Goal: Task Accomplishment & Management: Manage account settings

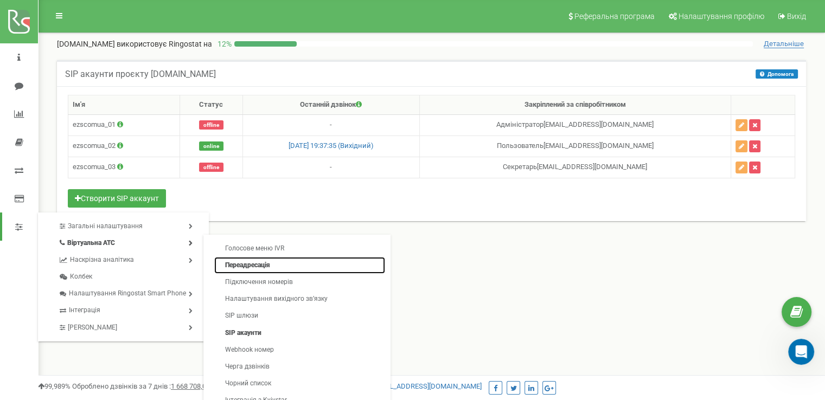
click at [268, 267] on link "Переадресація" at bounding box center [299, 265] width 171 height 17
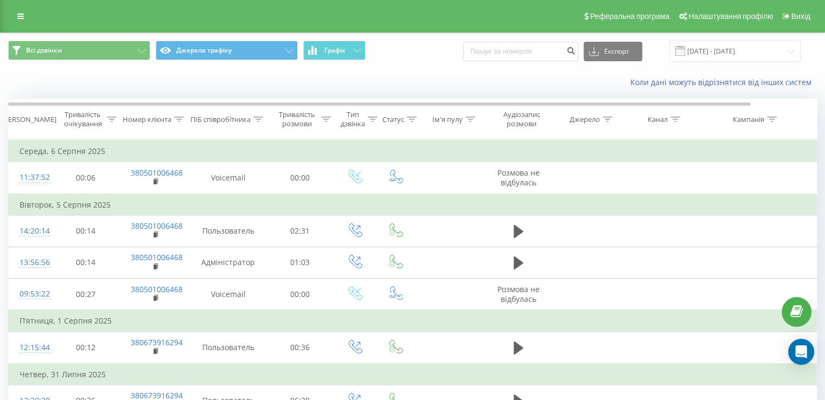
click at [399, 89] on div "Коли дані можуть відрізнятися вiд інших систем" at bounding box center [413, 82] width 824 height 26
click at [11, 15] on link at bounding box center [21, 16] width 20 height 15
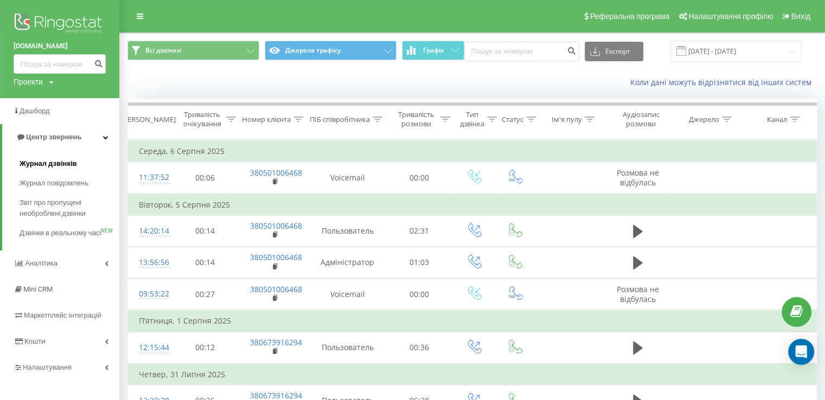
click at [63, 164] on span "Журнал дзвінків" at bounding box center [48, 163] width 57 height 11
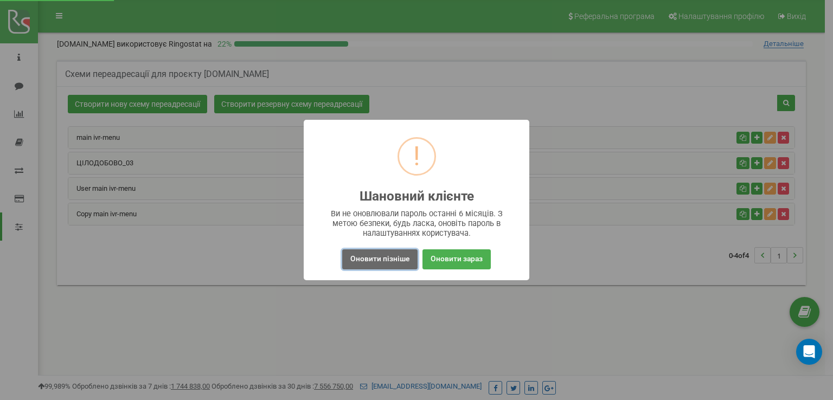
click at [367, 261] on button "Оновити пізніше" at bounding box center [379, 259] width 75 height 20
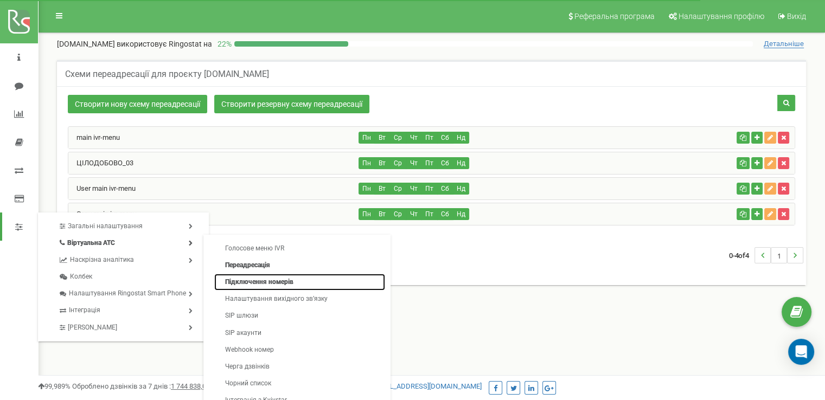
click at [284, 283] on link "Підключення номерів" at bounding box center [299, 282] width 171 height 17
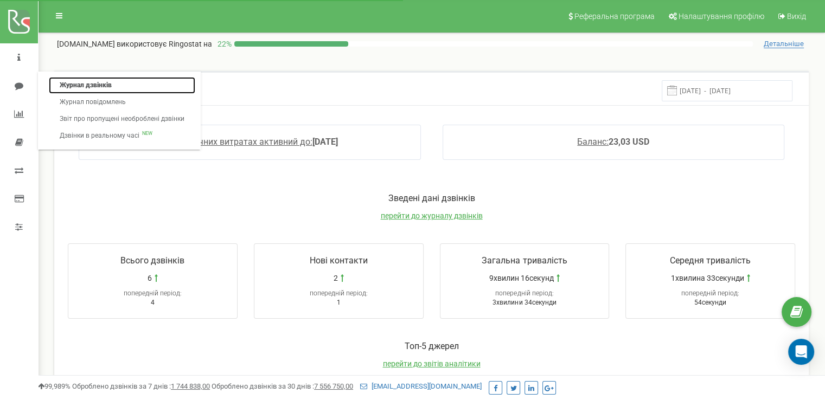
click at [85, 86] on link "Журнал дзвінків" at bounding box center [122, 85] width 146 height 17
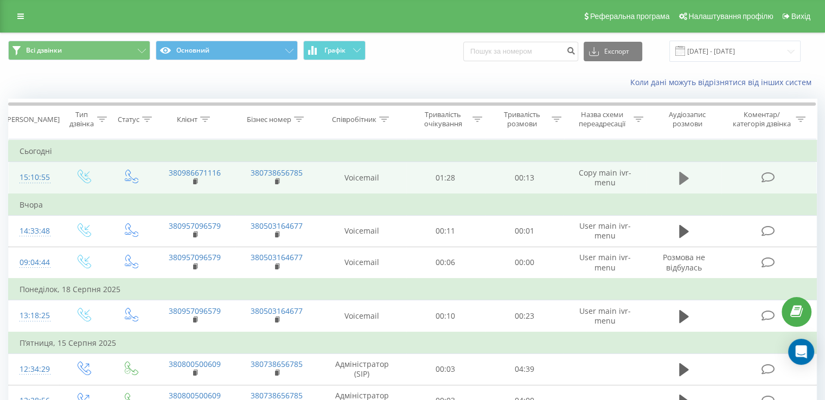
click at [680, 176] on icon at bounding box center [684, 178] width 10 height 13
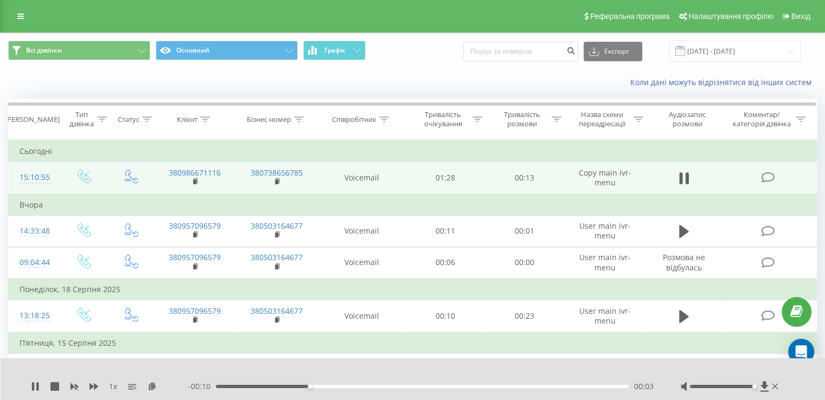
drag, startPoint x: 720, startPoint y: 385, endPoint x: 770, endPoint y: 388, distance: 49.5
click at [770, 388] on div at bounding box center [731, 386] width 100 height 11
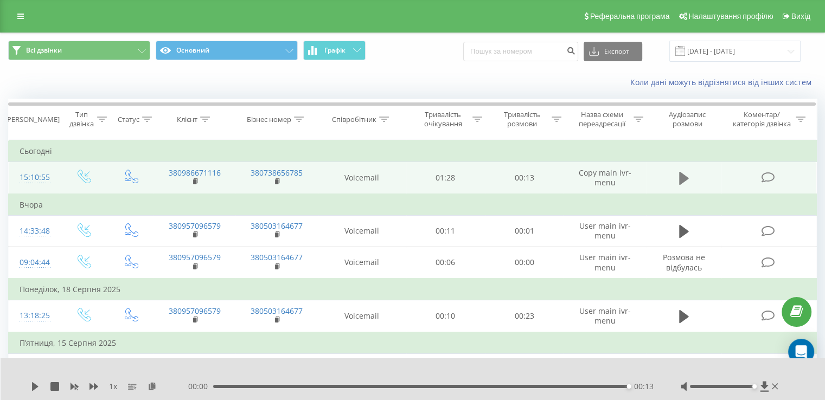
click at [684, 183] on icon at bounding box center [684, 178] width 10 height 15
click at [684, 178] on icon at bounding box center [684, 178] width 10 height 13
click at [31, 389] on icon at bounding box center [35, 386] width 9 height 9
click at [214, 387] on div "00:13" at bounding box center [420, 386] width 415 height 3
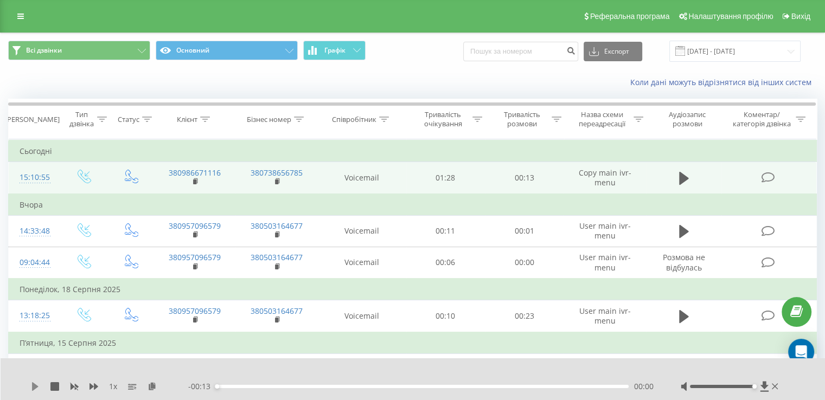
click at [34, 387] on icon at bounding box center [35, 386] width 7 height 9
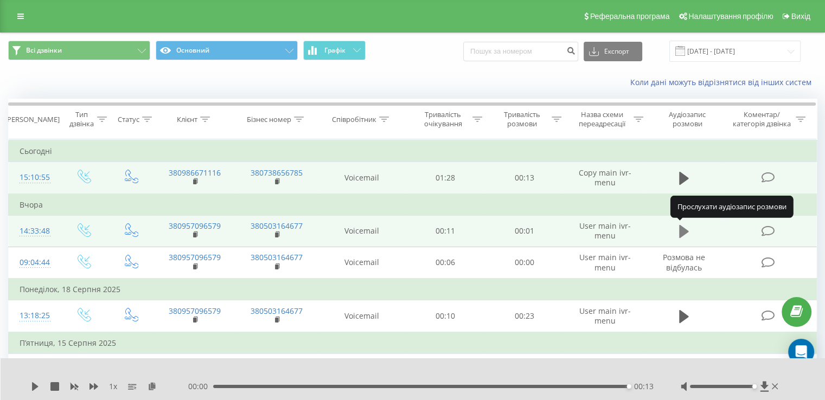
click at [681, 226] on icon at bounding box center [684, 231] width 10 height 13
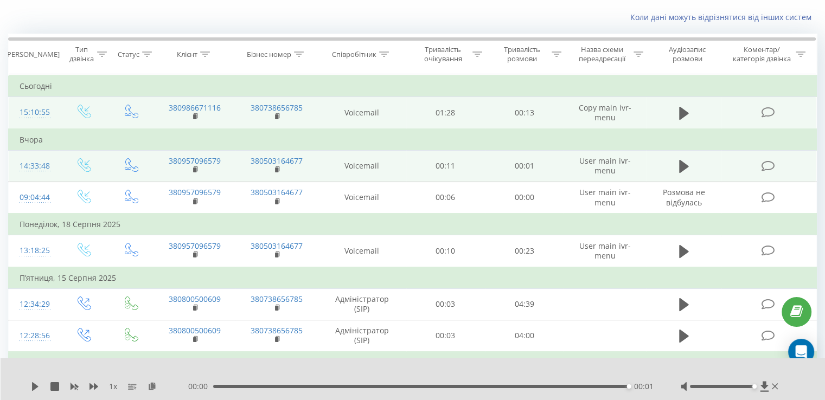
scroll to position [66, 0]
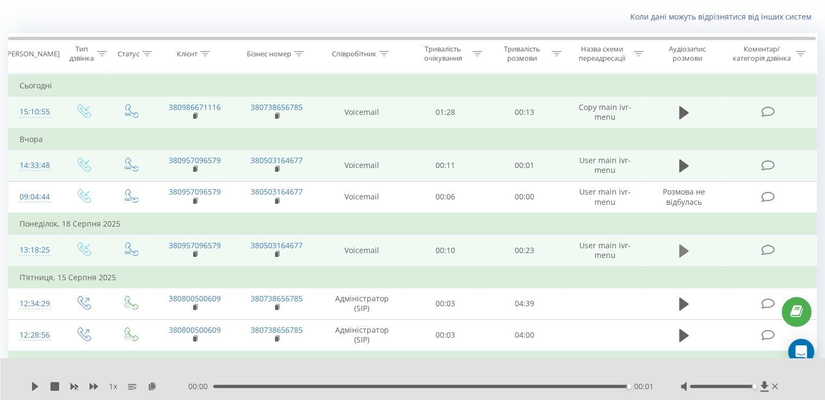
click at [680, 254] on icon at bounding box center [684, 251] width 10 height 13
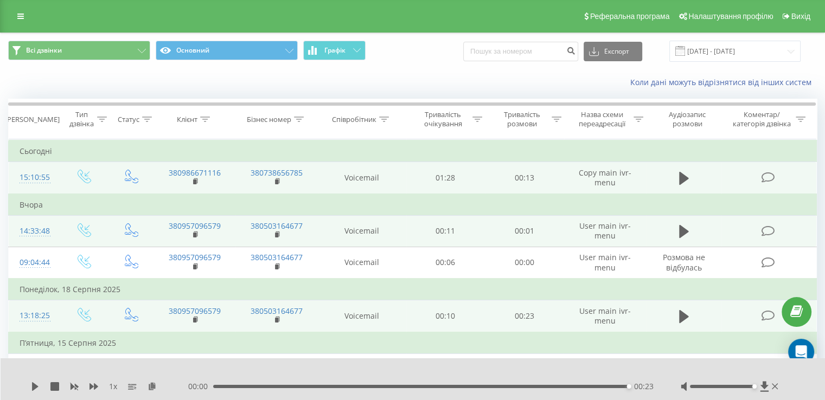
scroll to position [74, 0]
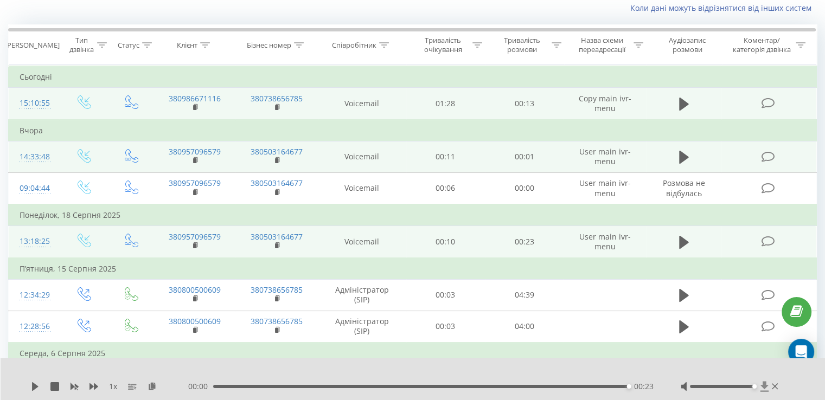
click at [764, 387] on icon at bounding box center [764, 386] width 8 height 10
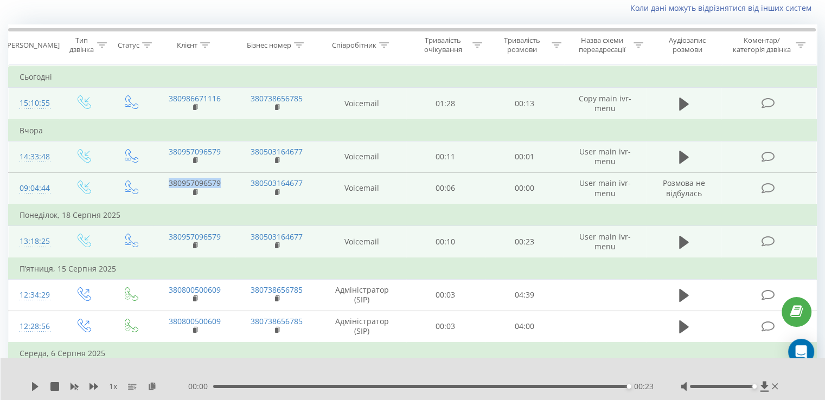
drag, startPoint x: 226, startPoint y: 183, endPoint x: 167, endPoint y: 184, distance: 58.6
click at [167, 184] on td "380957096579" at bounding box center [194, 188] width 82 height 32
copy link "380957096579"
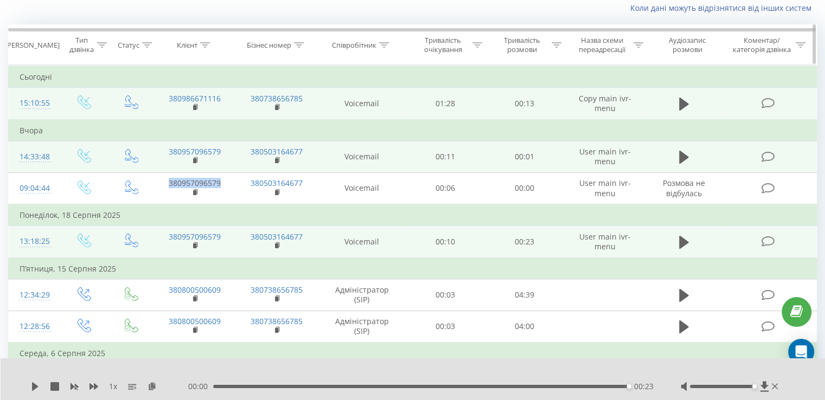
scroll to position [0, 0]
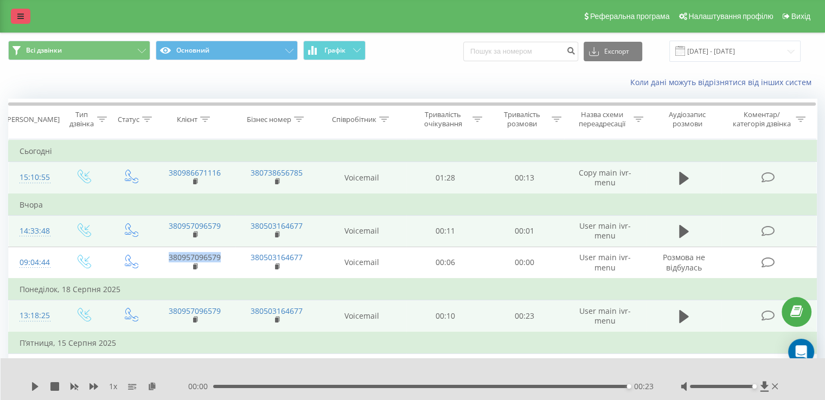
click at [22, 15] on icon at bounding box center [20, 16] width 7 height 8
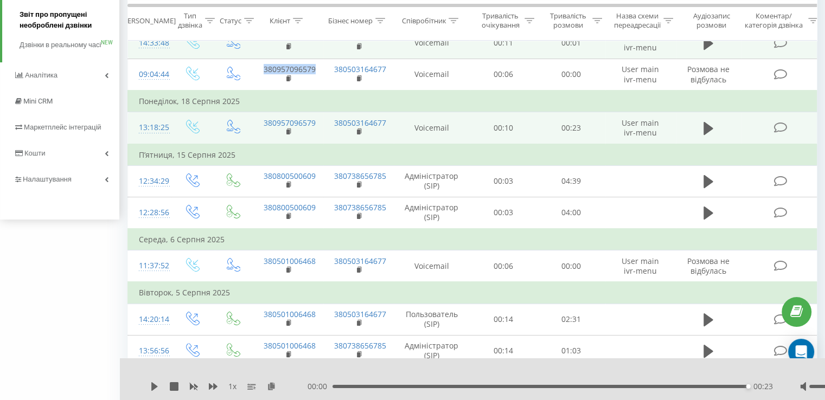
scroll to position [188, 0]
click at [80, 193] on link "Налаштування" at bounding box center [59, 180] width 119 height 26
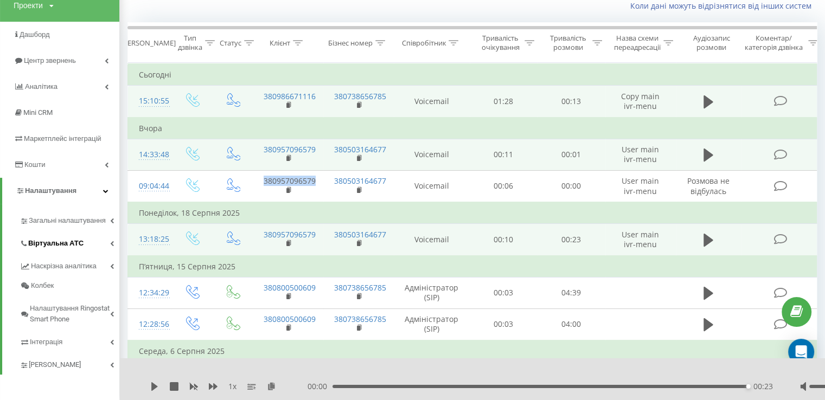
click at [102, 246] on link "Віртуальна АТС" at bounding box center [70, 241] width 100 height 23
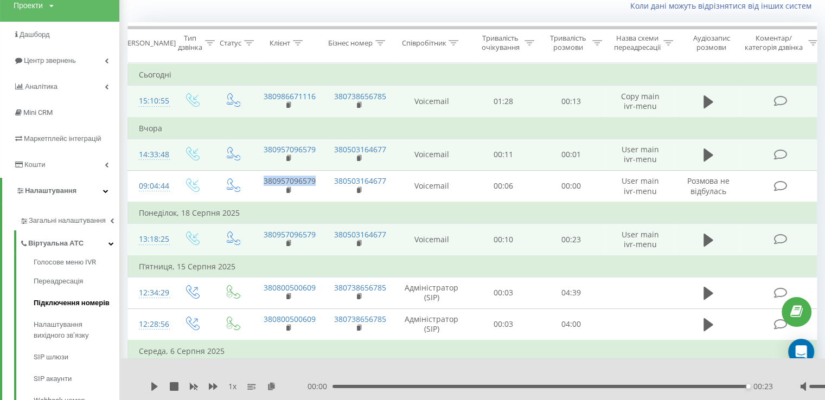
click at [75, 305] on span "Підключення номерів" at bounding box center [72, 303] width 76 height 11
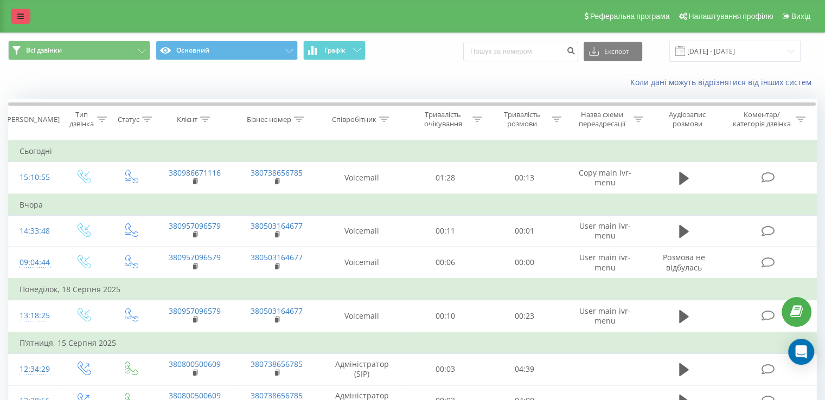
click at [21, 20] on icon at bounding box center [20, 16] width 7 height 8
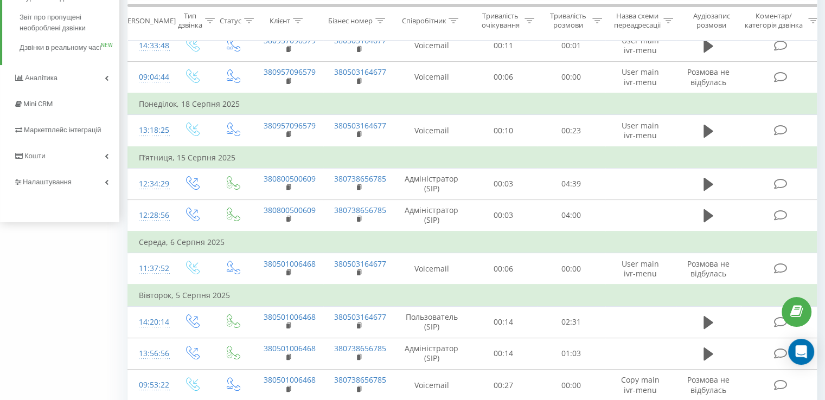
scroll to position [116, 0]
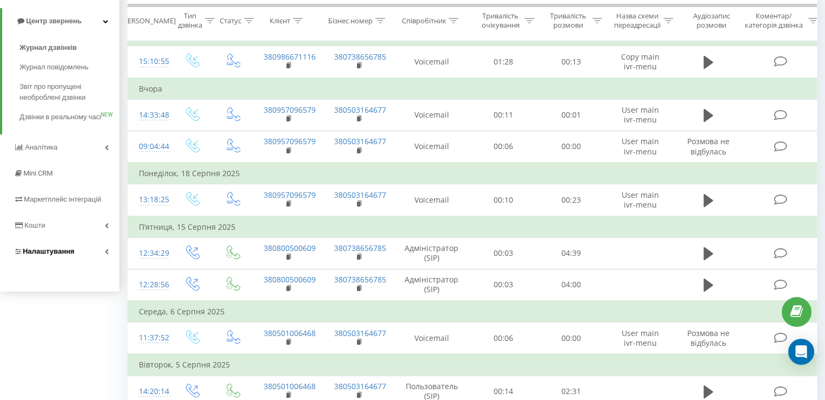
click at [87, 261] on link "Налаштування" at bounding box center [59, 252] width 119 height 26
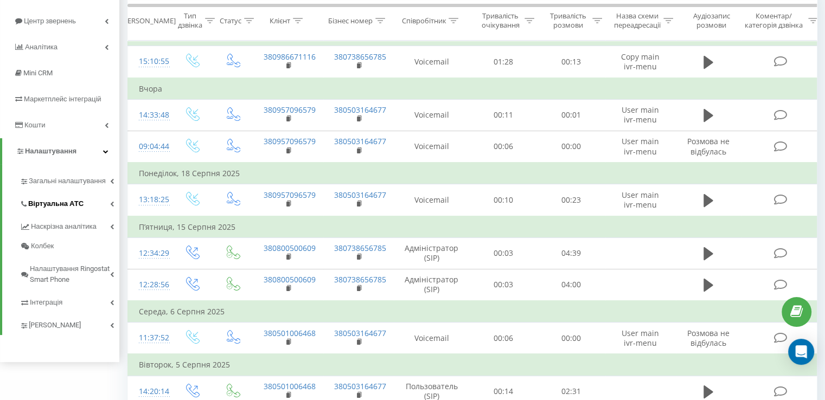
click at [97, 208] on link "Віртуальна АТС" at bounding box center [70, 202] width 100 height 23
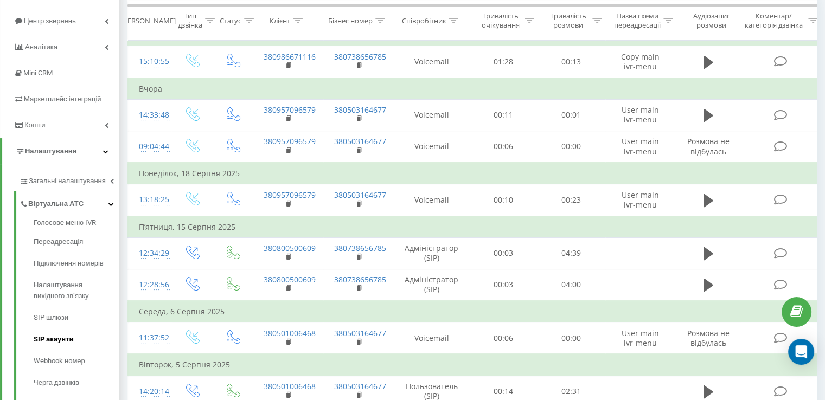
click at [69, 335] on span "SIP акаунти" at bounding box center [54, 339] width 40 height 11
